Goal: Ask a question: Ask a question

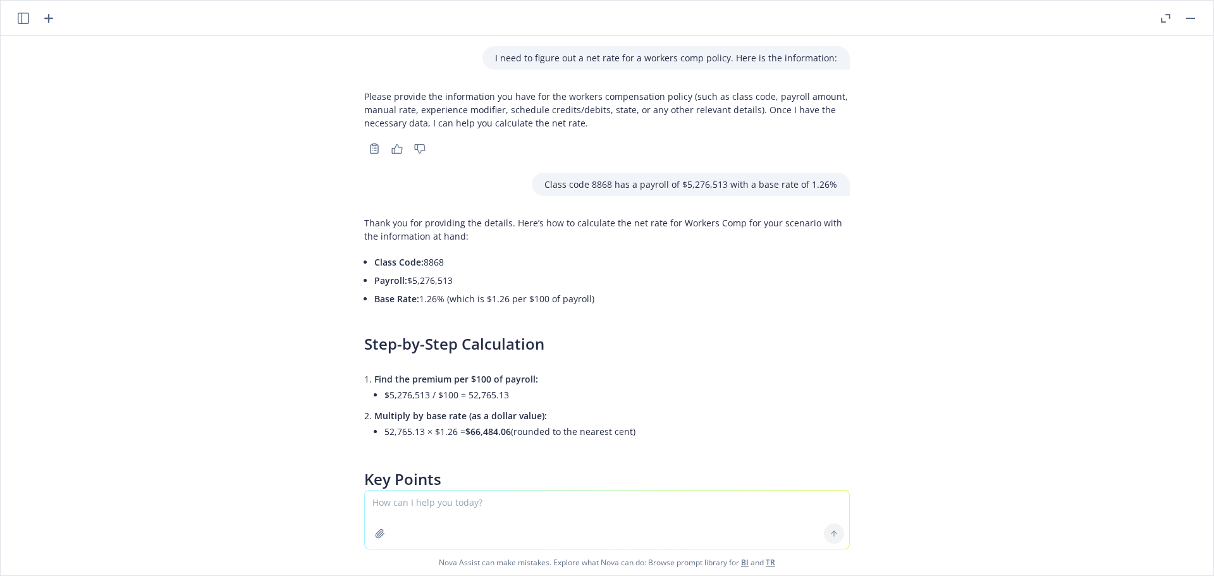
scroll to position [3310, 0]
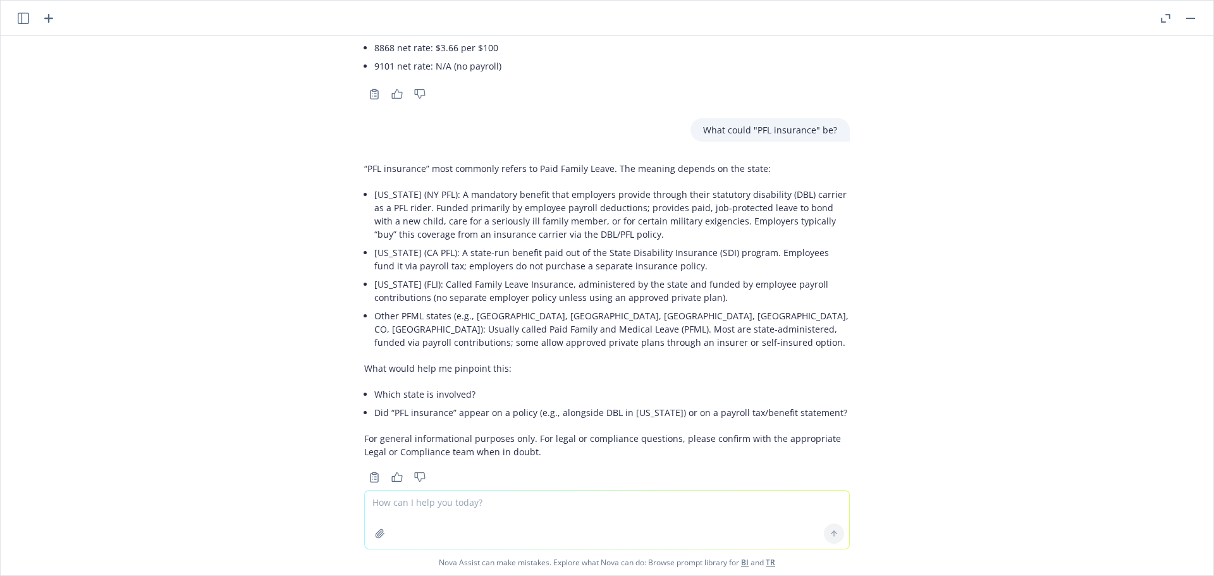
click at [472, 507] on textarea at bounding box center [607, 520] width 484 height 58
type textarea "what does HRIS stand for?"
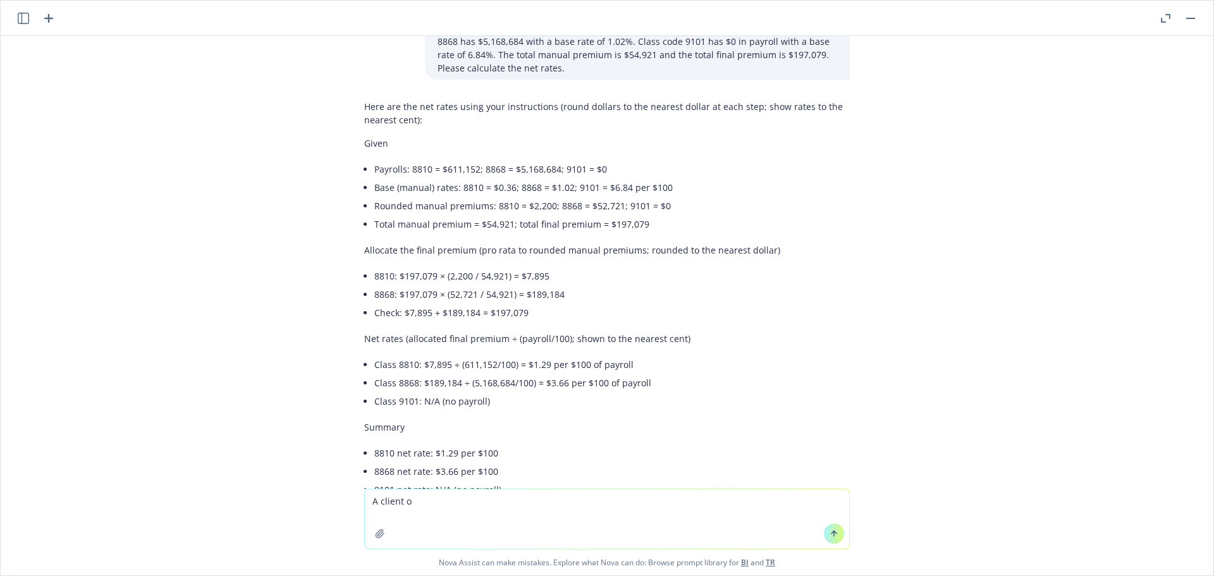
scroll to position [2881, 0]
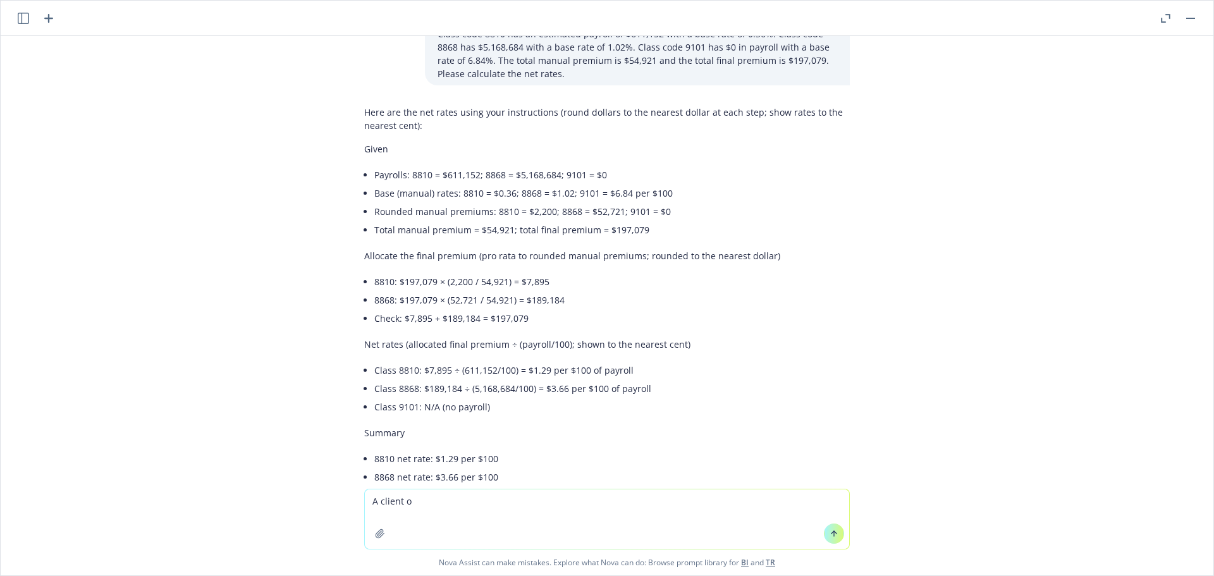
type textarea "A client o"
click at [46, 22] on icon "button" at bounding box center [48, 18] width 15 height 15
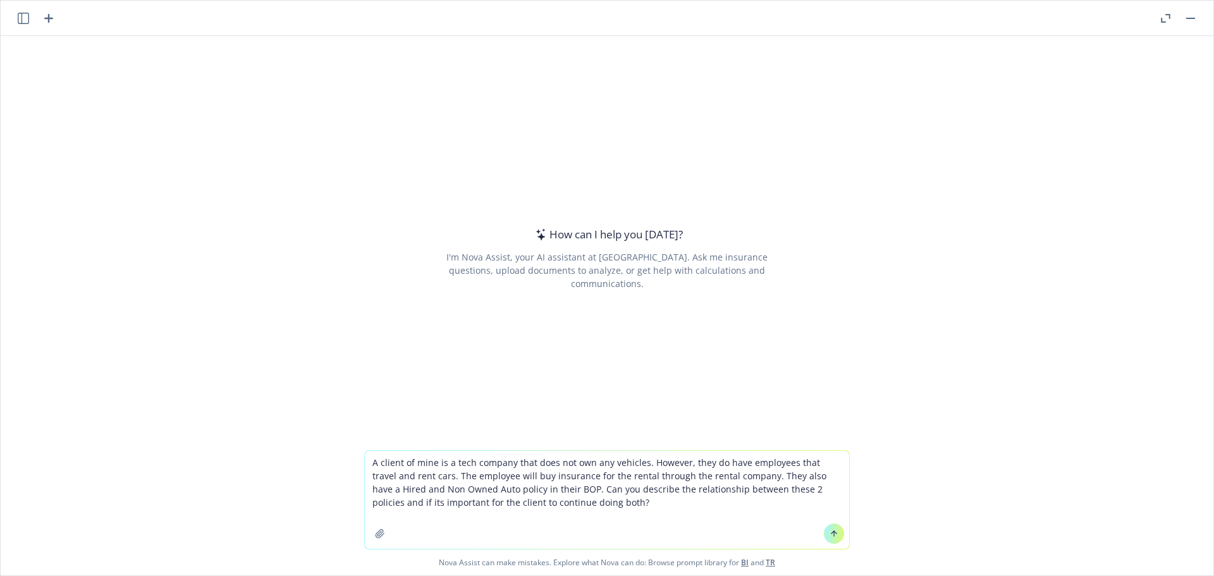
type textarea "A client of mine is a tech company that does not own any vehicles. However, the…"
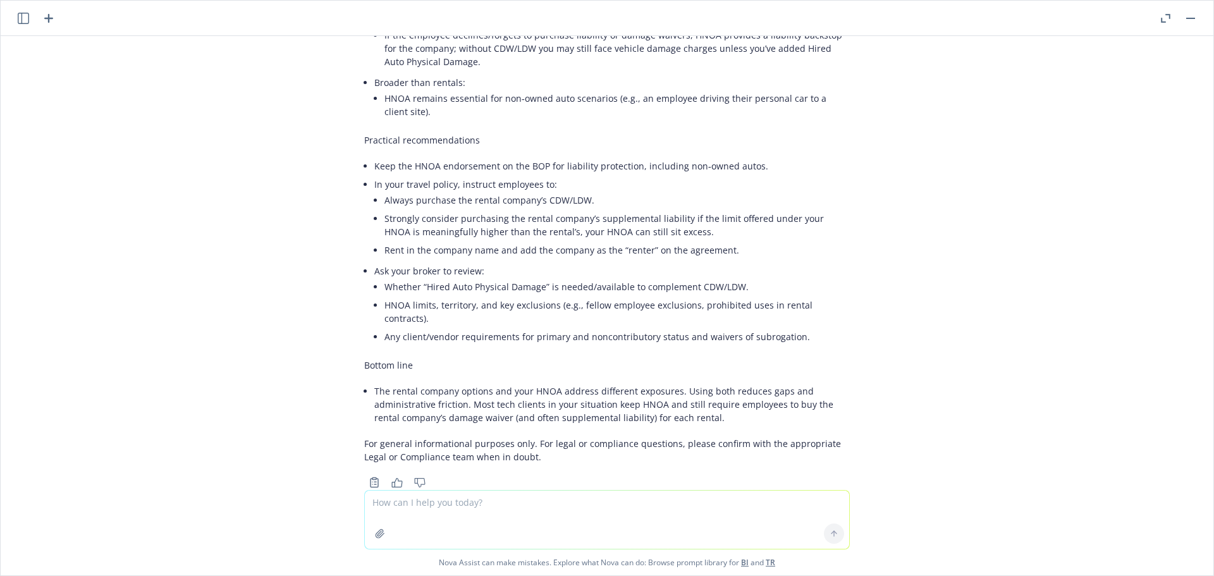
scroll to position [626, 0]
